Goal: Information Seeking & Learning: Learn about a topic

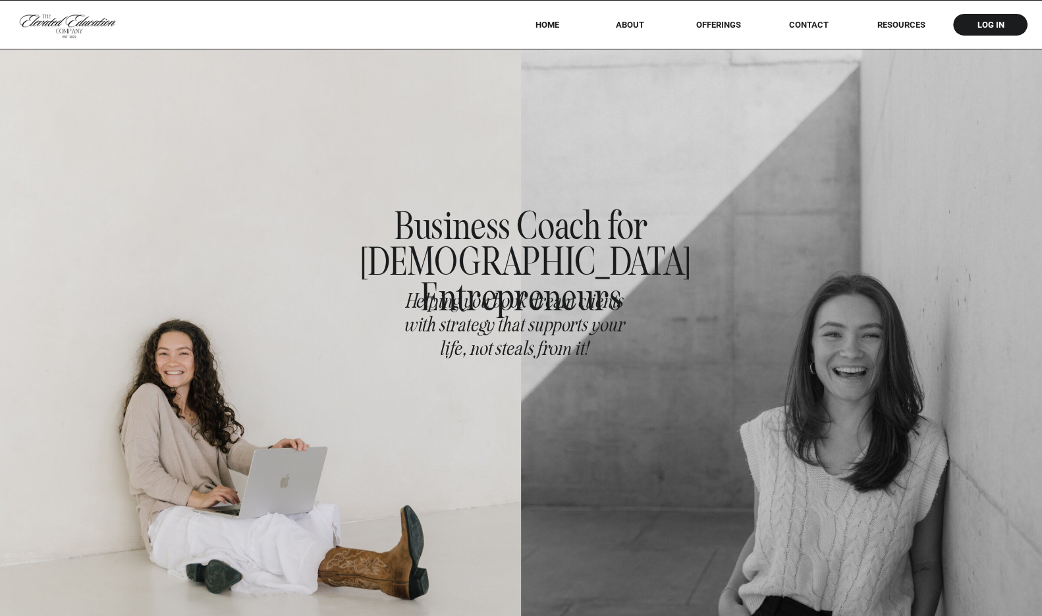
click at [905, 16] on div at bounding box center [521, 24] width 1042 height 49
click at [903, 25] on nav "RESOURCES" at bounding box center [901, 25] width 84 height 10
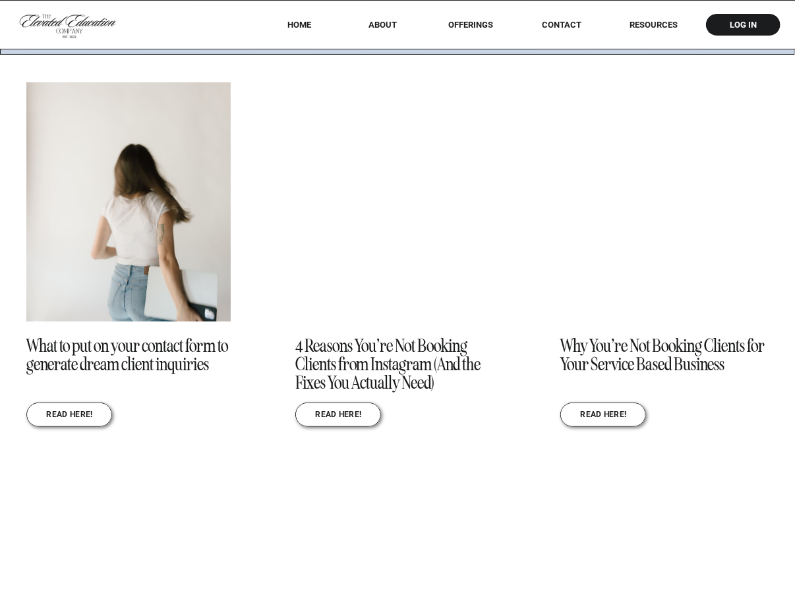
scroll to position [1444, 0]
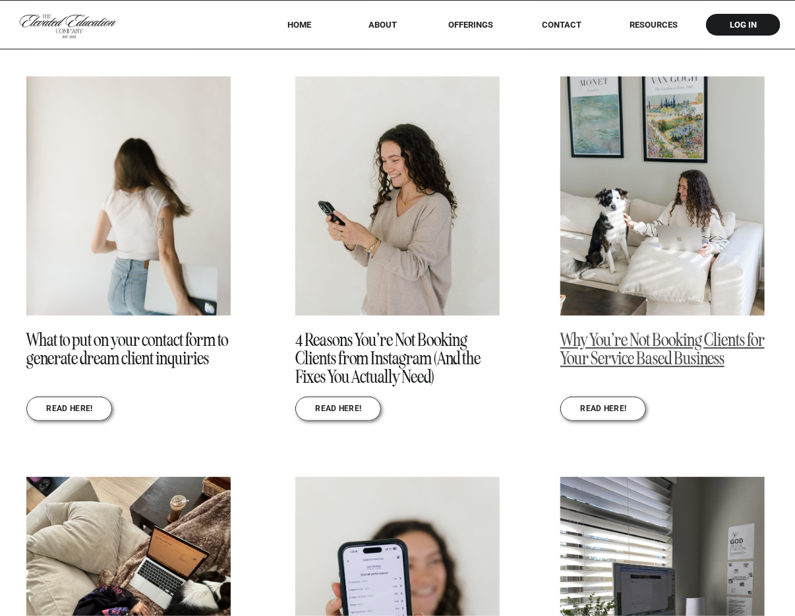
click at [615, 351] on link "Why You’re Not Booking Clients for Your Service Based Business" at bounding box center [662, 349] width 204 height 41
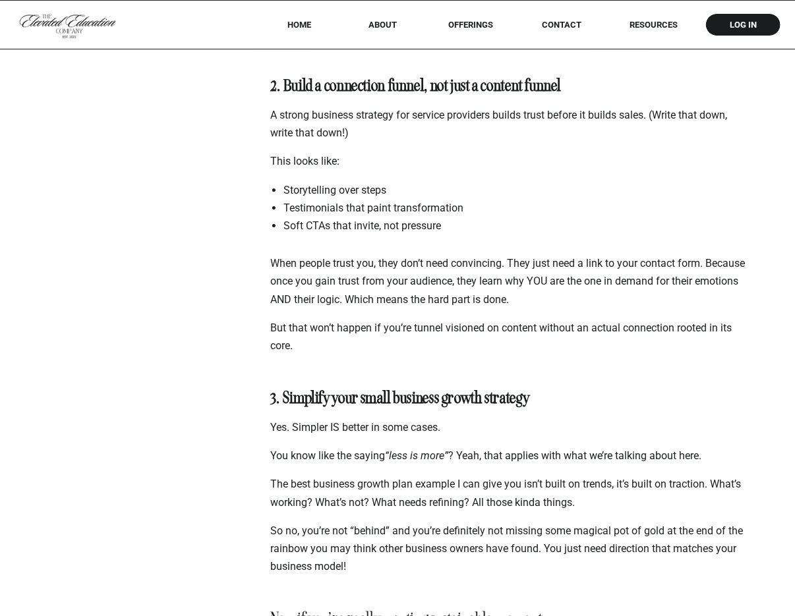
scroll to position [2346, 0]
